Goal: Transaction & Acquisition: Book appointment/travel/reservation

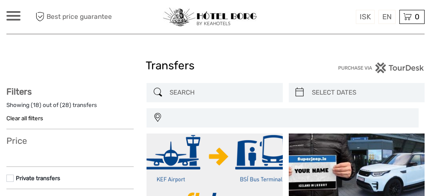
select select
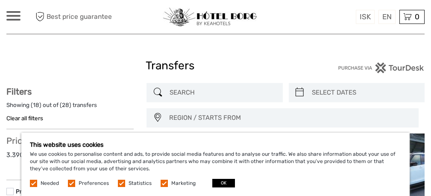
click at [163, 184] on label at bounding box center [164, 182] width 7 height 7
click at [0, 0] on input "checkbox" at bounding box center [0, 0] width 0 height 0
click at [119, 182] on label at bounding box center [121, 182] width 7 height 7
click at [0, 0] on input "checkbox" at bounding box center [0, 0] width 0 height 0
click at [71, 182] on label at bounding box center [71, 182] width 7 height 7
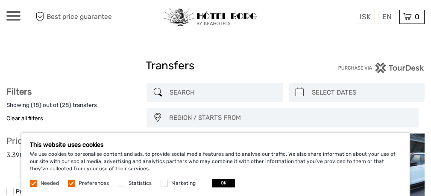
click at [0, 0] on input "checkbox" at bounding box center [0, 0] width 0 height 0
click at [219, 184] on button "OK" at bounding box center [223, 183] width 23 height 9
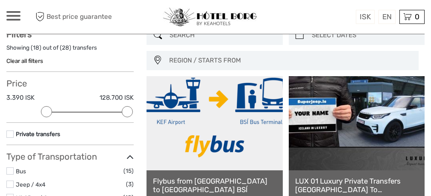
scroll to position [68, 0]
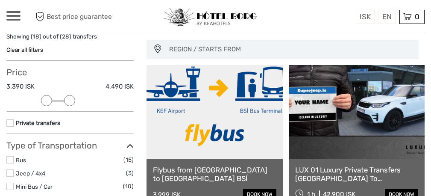
drag, startPoint x: 124, startPoint y: 97, endPoint x: 61, endPoint y: 101, distance: 63.4
click at [61, 101] on div "Price 3.390 ISK 4.490 ISK Clear" at bounding box center [69, 89] width 127 height 44
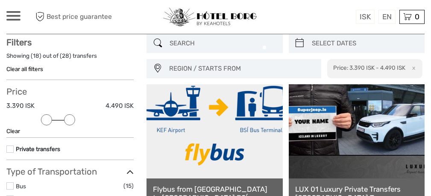
scroll to position [48, 0]
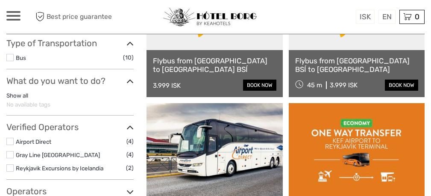
scroll to position [128, 0]
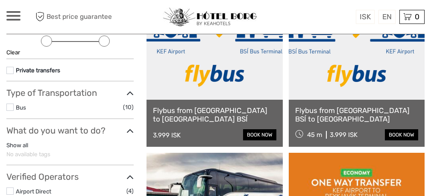
drag, startPoint x: 69, startPoint y: 40, endPoint x: 106, endPoint y: 44, distance: 37.4
click at [108, 42] on div at bounding box center [104, 40] width 11 height 11
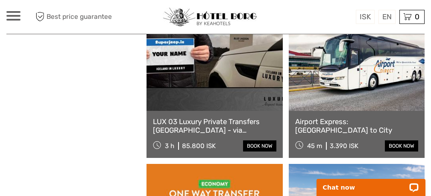
scroll to position [708, 0]
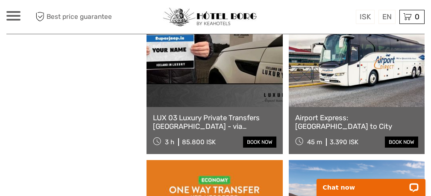
click at [389, 103] on link at bounding box center [357, 60] width 136 height 94
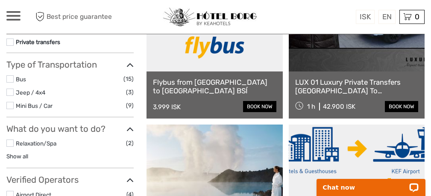
scroll to position [160, 0]
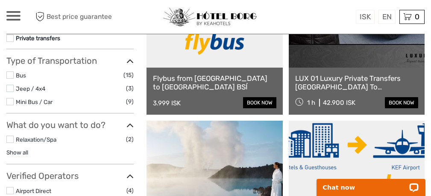
click at [9, 100] on label at bounding box center [9, 101] width 7 height 7
click at [0, 0] on input "checkbox" at bounding box center [0, 0] width 0 height 0
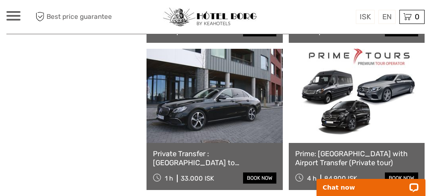
scroll to position [567, 0]
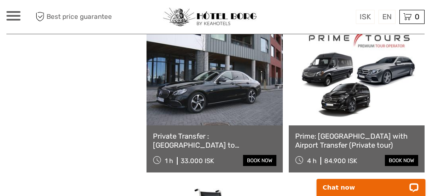
drag, startPoint x: 181, startPoint y: 162, endPoint x: 211, endPoint y: 164, distance: 30.8
click at [213, 163] on div "33.000 ISK" at bounding box center [197, 161] width 33 height 8
copy div "33.000 ISK"
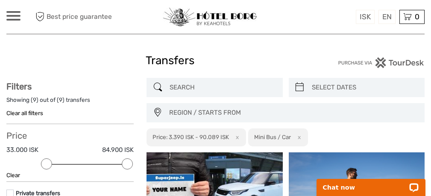
scroll to position [0, 0]
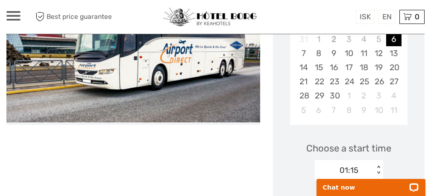
scroll to position [194, 0]
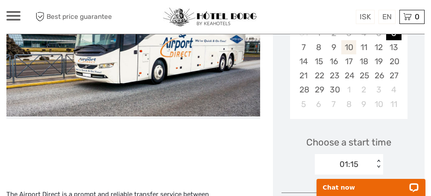
click at [348, 42] on div "10" at bounding box center [348, 47] width 15 height 14
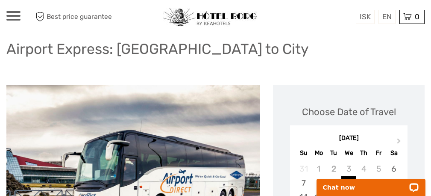
scroll to position [0, 0]
